Goal: Task Accomplishment & Management: Manage account settings

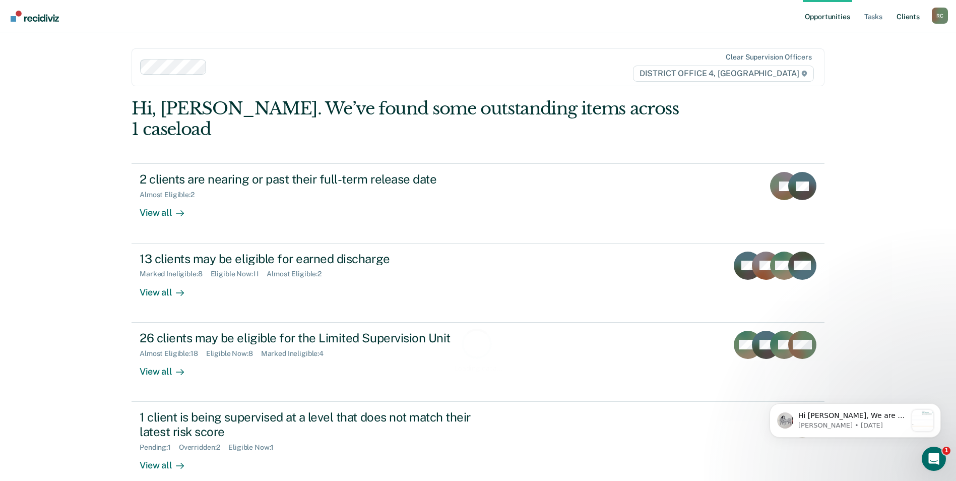
click at [907, 18] on link "Client s" at bounding box center [908, 16] width 27 height 32
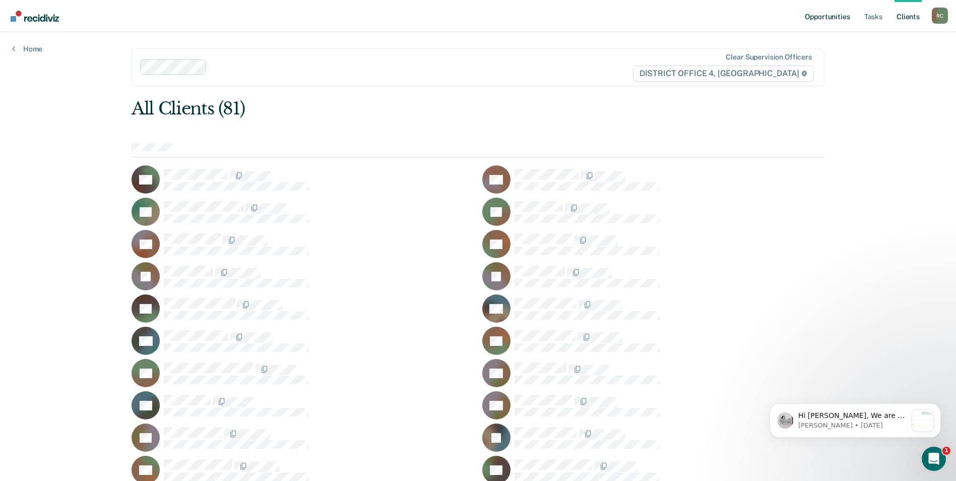
click at [844, 18] on link "Opportunities" at bounding box center [827, 16] width 49 height 32
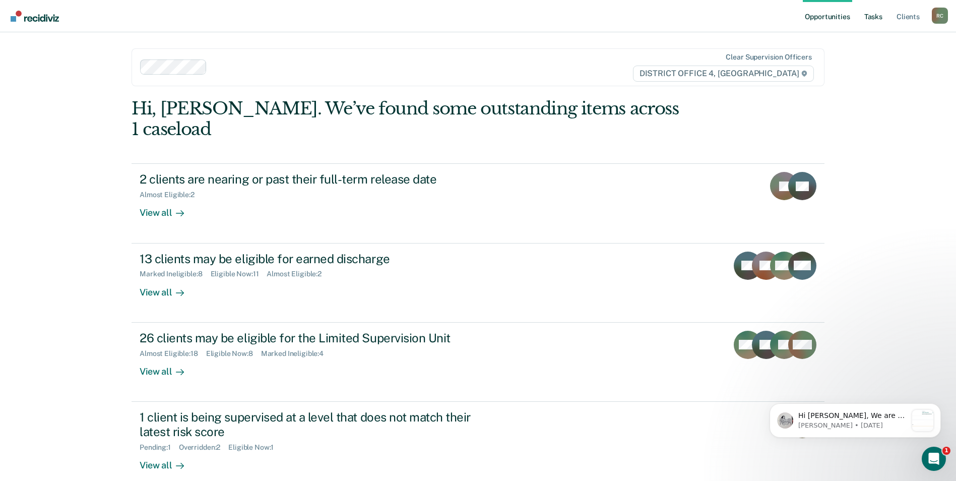
click at [869, 20] on link "Tasks" at bounding box center [874, 16] width 22 height 32
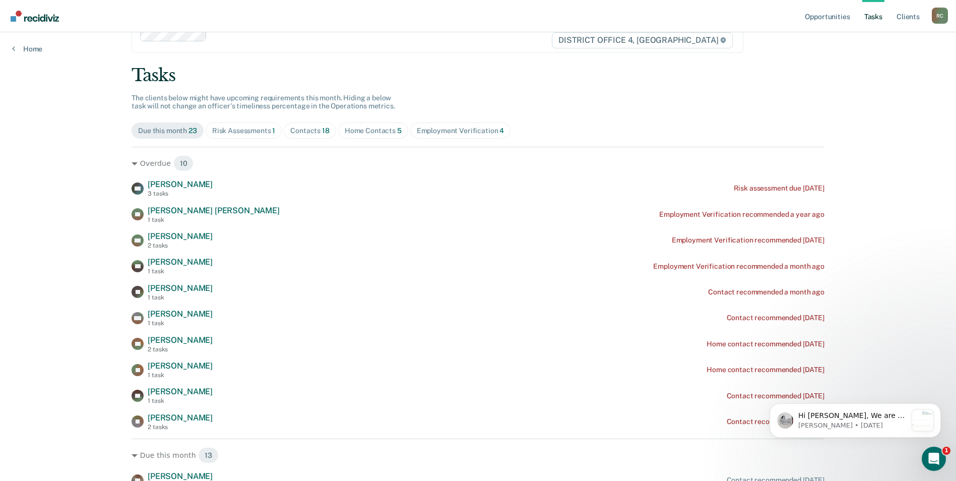
scroll to position [50, 0]
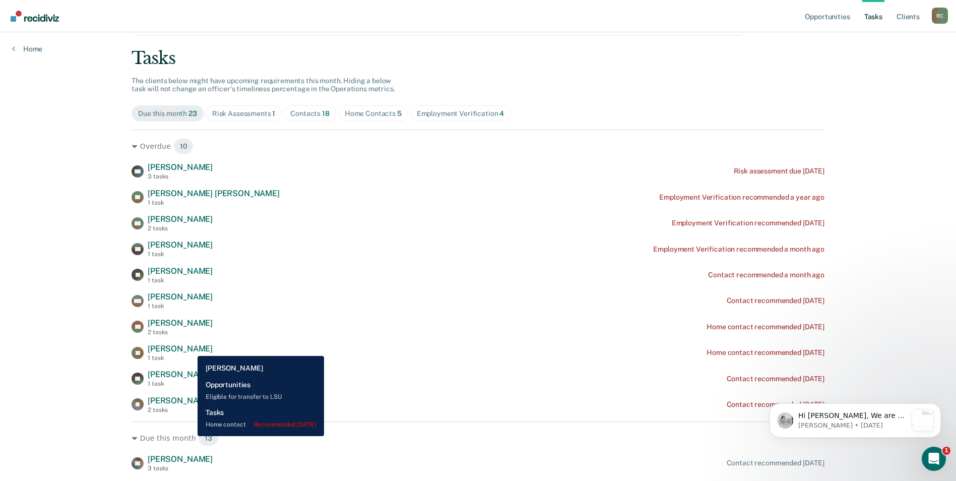
click at [190, 348] on span "[PERSON_NAME]" at bounding box center [180, 349] width 65 height 10
